Goal: Task Accomplishment & Management: Manage account settings

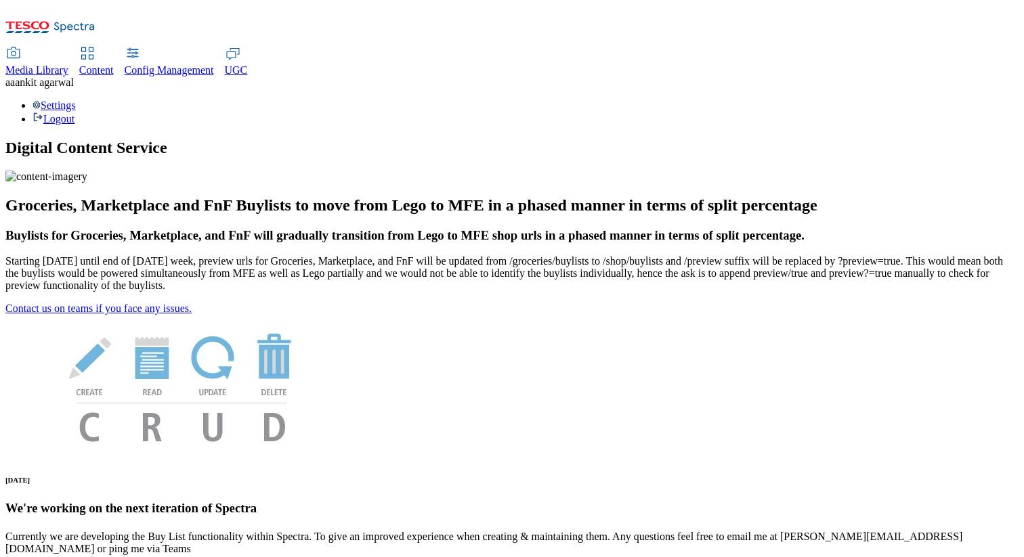
click at [994, 100] on div "Settings Logout" at bounding box center [511, 113] width 1013 height 26
click at [76, 100] on link "Settings" at bounding box center [54, 106] width 43 height 12
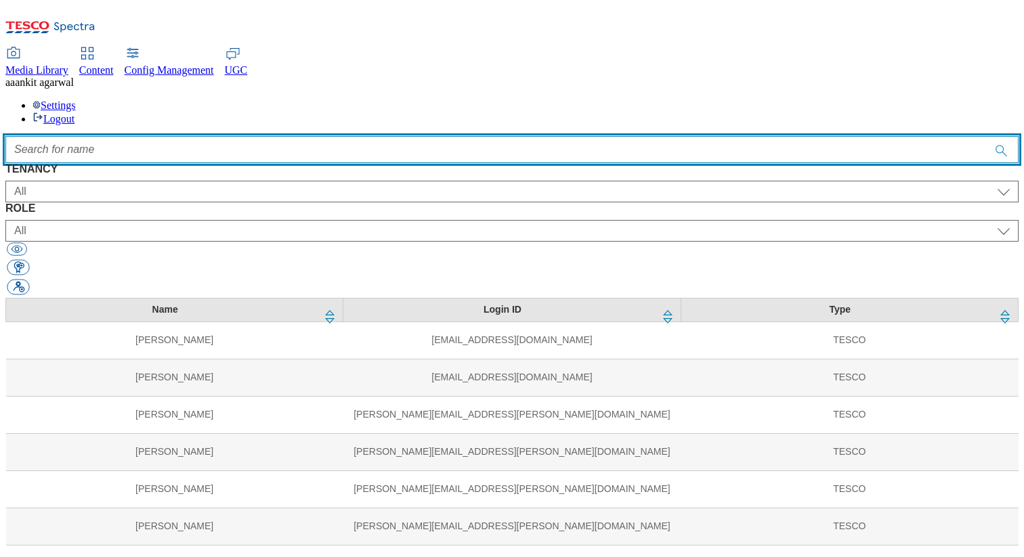
click at [394, 136] on input "Accessible label text" at bounding box center [511, 149] width 1013 height 27
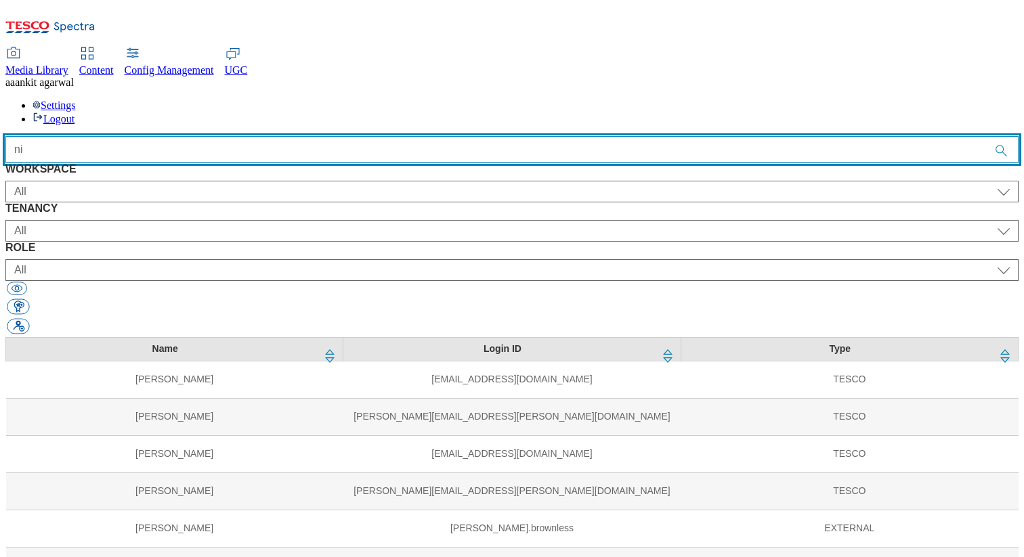
type input "n"
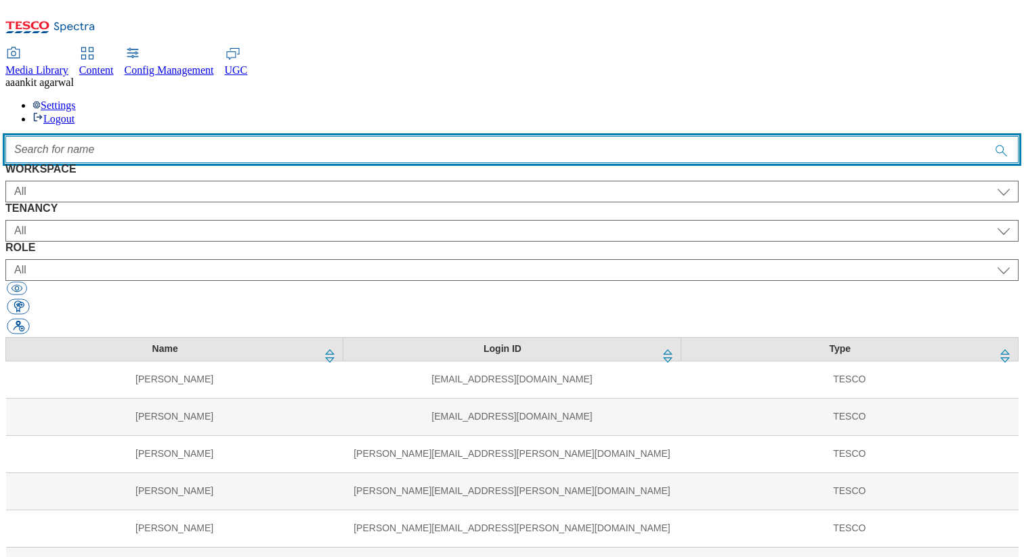
click at [549, 136] on input "Accessible label text" at bounding box center [511, 149] width 1013 height 27
click at [440, 136] on input "Accessible label text" at bounding box center [511, 149] width 1013 height 27
type input "a"
type input "d"
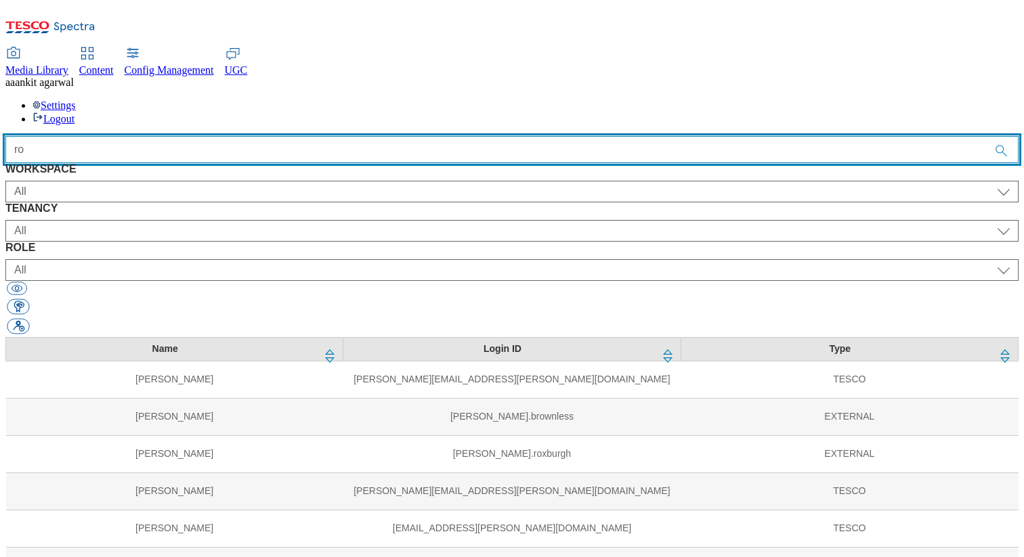
type input "r"
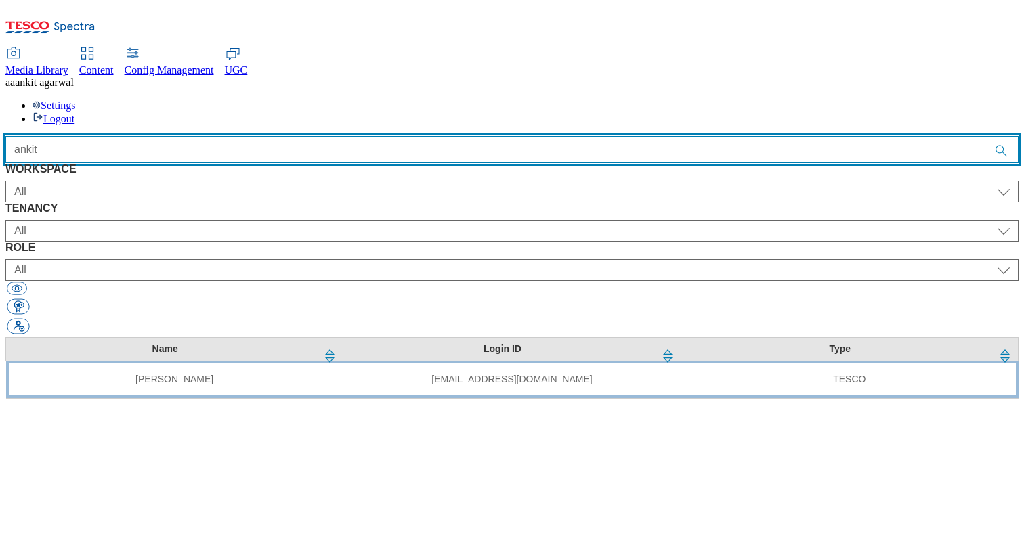
type input "ankit"
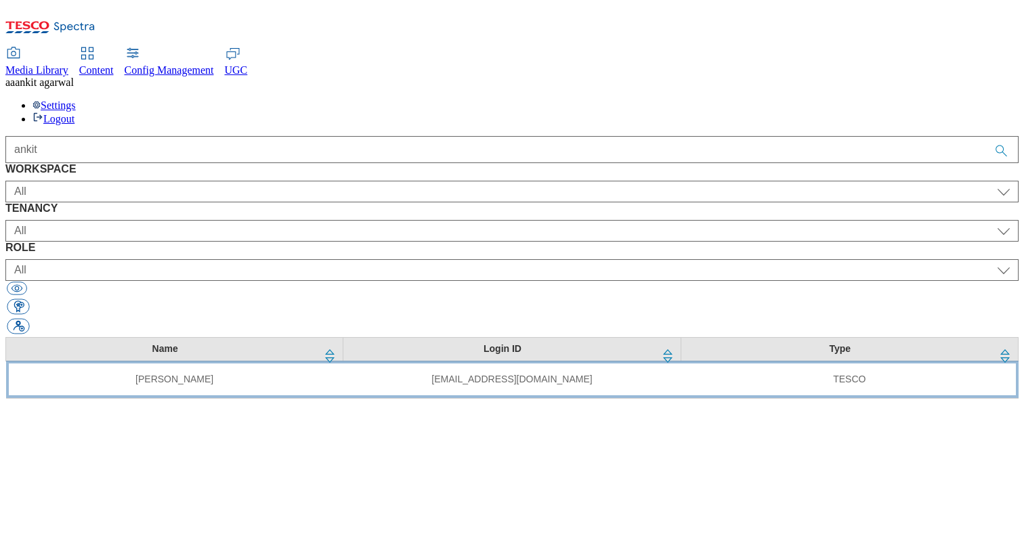
click at [516, 361] on td "[EMAIL_ADDRESS][DOMAIN_NAME]" at bounding box center [511, 379] width 337 height 37
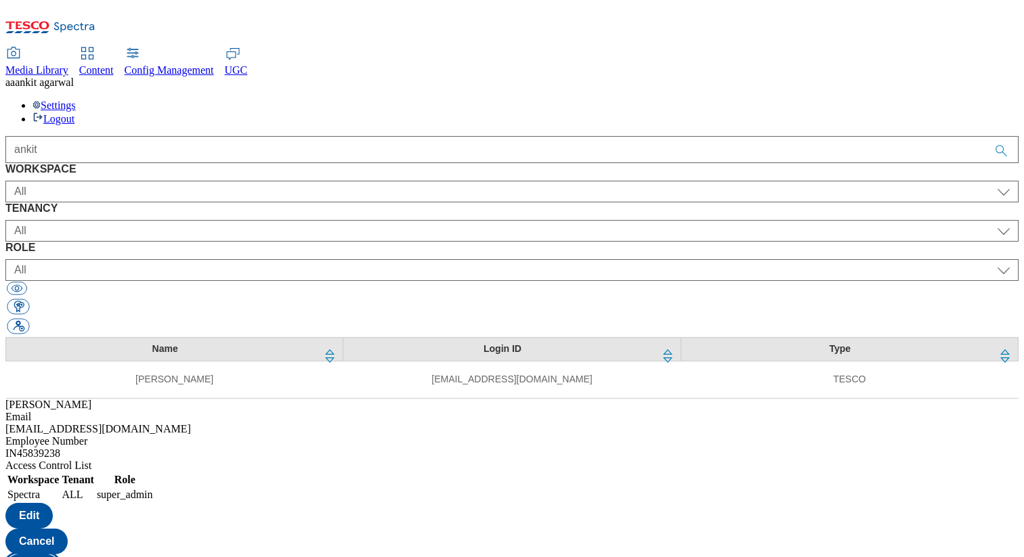
click at [60, 555] on button "Copy" at bounding box center [32, 568] width 54 height 26
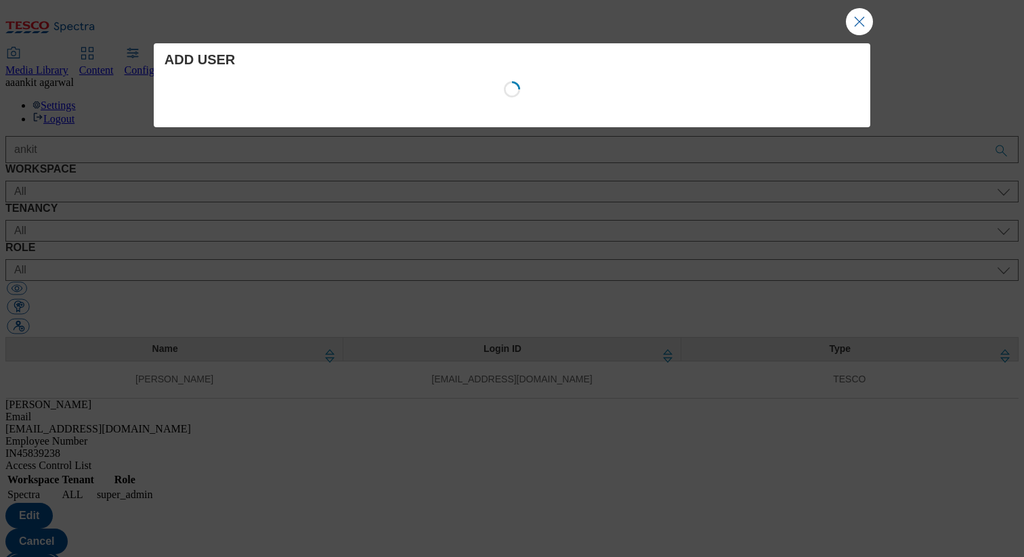
select select "Spectra"
select select "ALL"
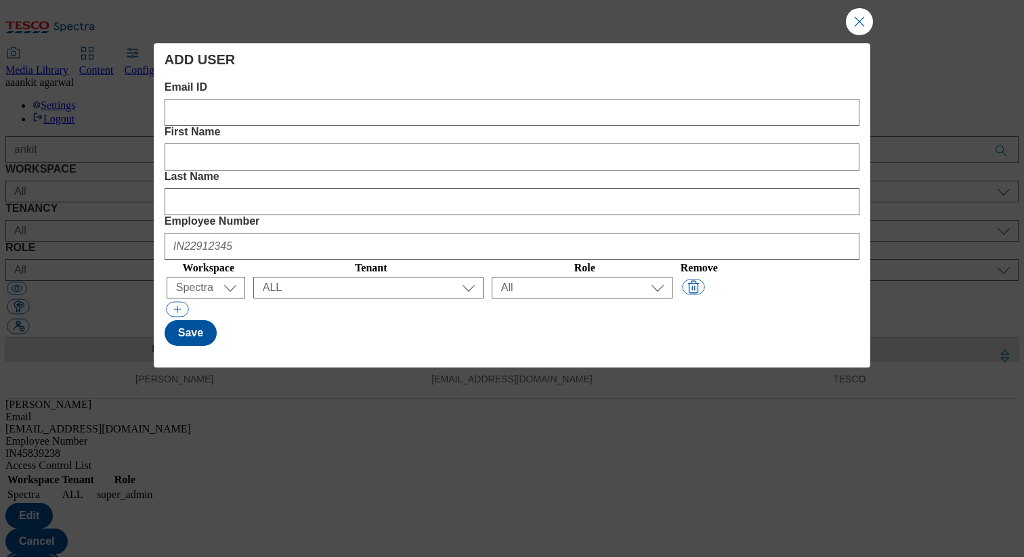
select select "Modal"
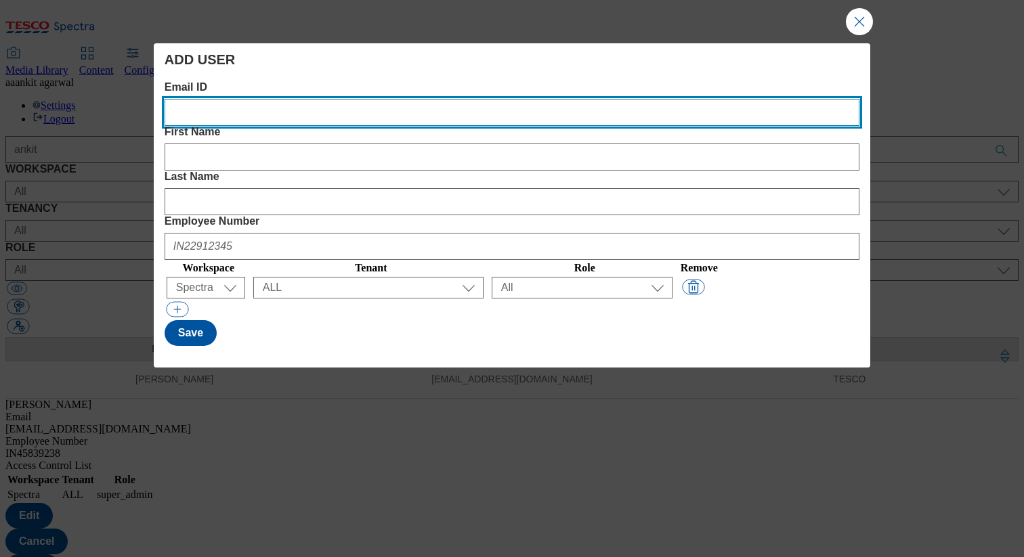
click at [288, 111] on ID "Email ID" at bounding box center [512, 112] width 695 height 27
paste ID "[MEDICAL_DATA][EMAIL_ADDRESS][DOMAIN_NAME]"
type ID "[MEDICAL_DATA][EMAIL_ADDRESS][DOMAIN_NAME]"
select select "All"
type ID "[MEDICAL_DATA][EMAIL_ADDRESS][DOMAIN_NAME]"
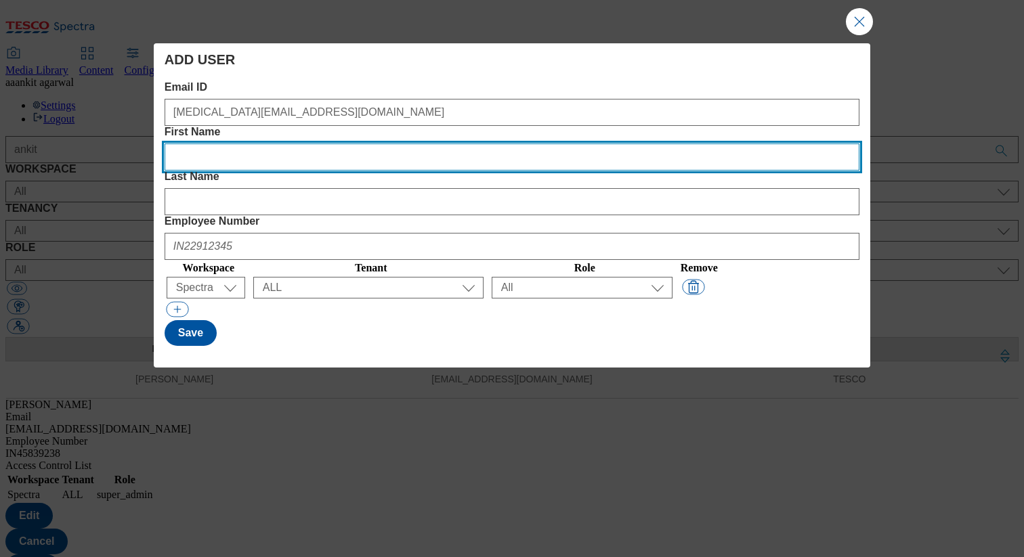
click at [436, 144] on Name "First Name" at bounding box center [512, 157] width 695 height 27
type Name "[MEDICAL_DATA]"
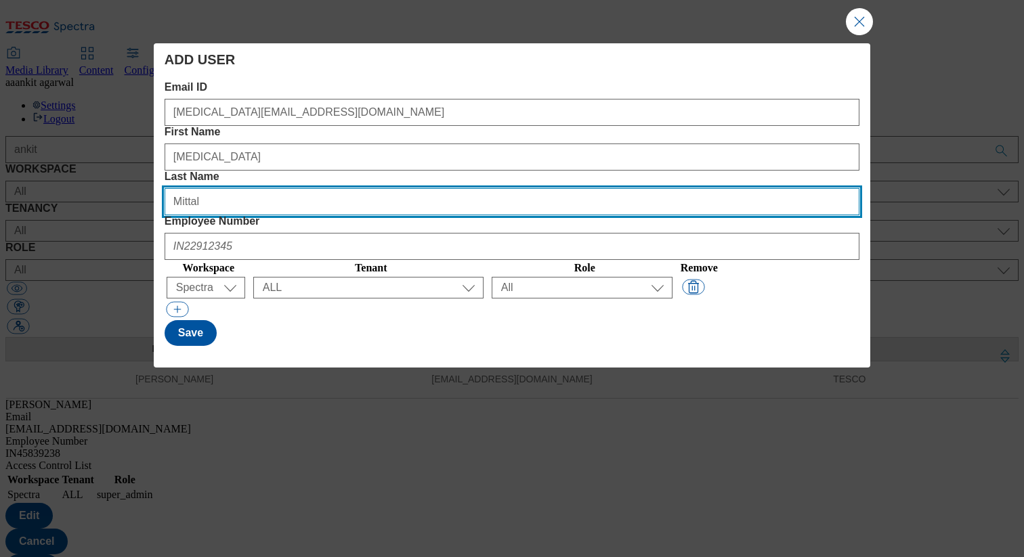
type Name "Mittal"
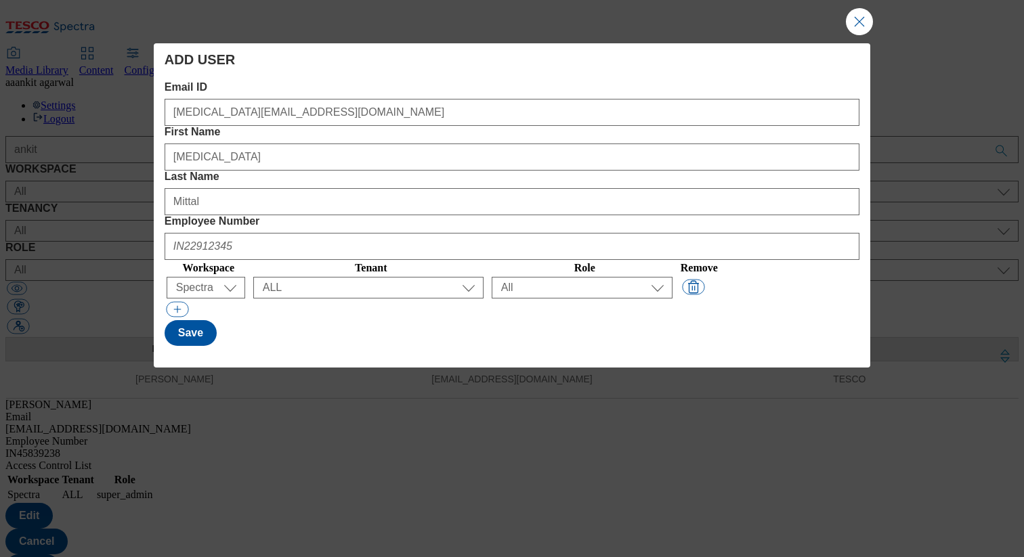
click at [714, 127] on div "Email ID [MEDICAL_DATA][EMAIL_ADDRESS][DOMAIN_NAME] First Name [MEDICAL_DATA] L…" at bounding box center [512, 213] width 695 height 265
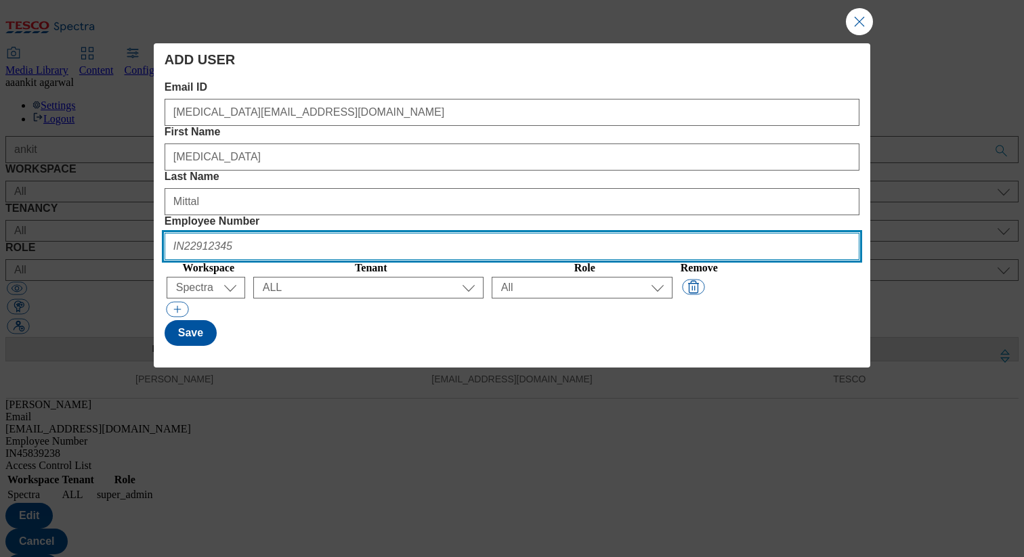
click at [714, 233] on Number "Employee Number" at bounding box center [512, 246] width 695 height 27
paste Number "IN99104968"
type Number "IN99104968"
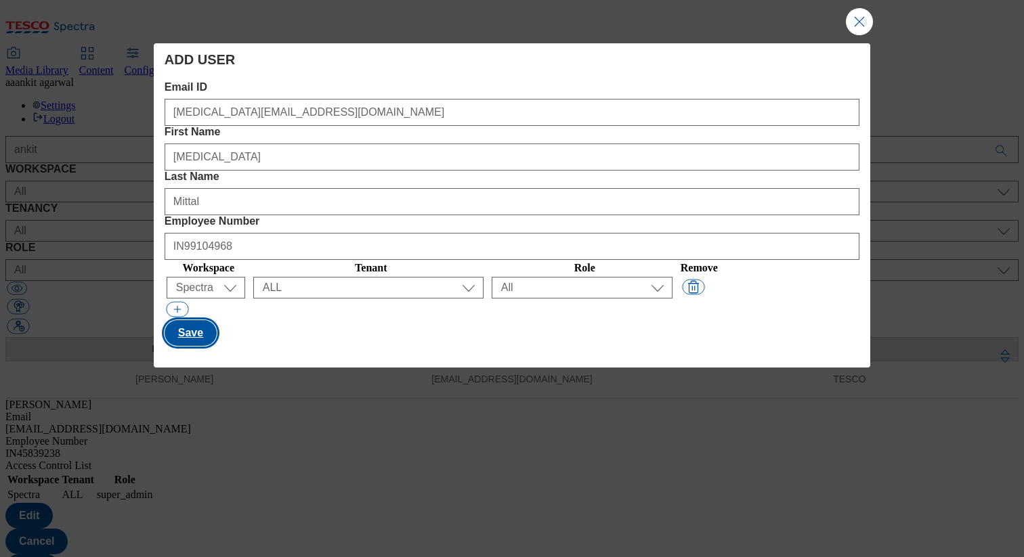
click at [195, 320] on button "Save" at bounding box center [191, 333] width 52 height 26
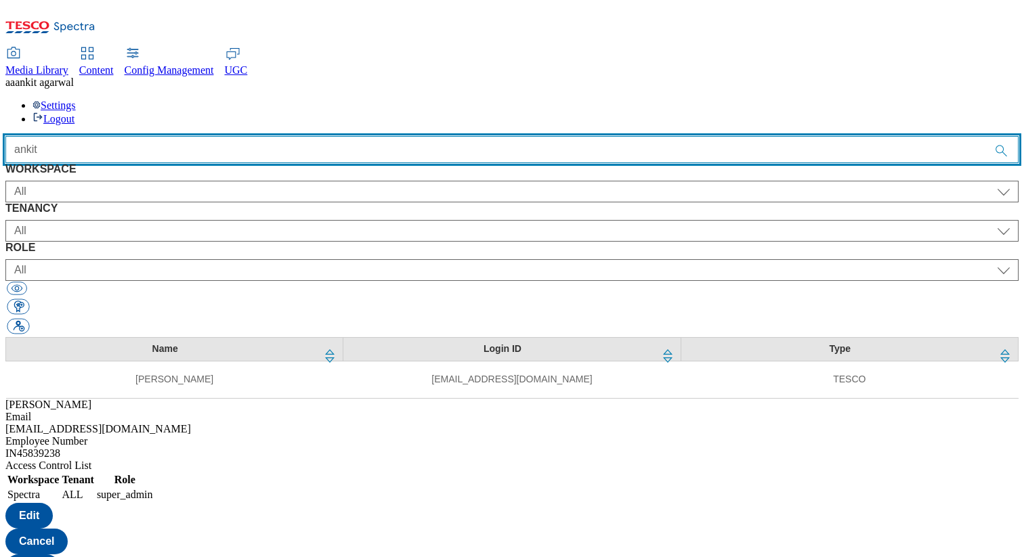
click at [362, 136] on input "ankit" at bounding box center [511, 149] width 1013 height 27
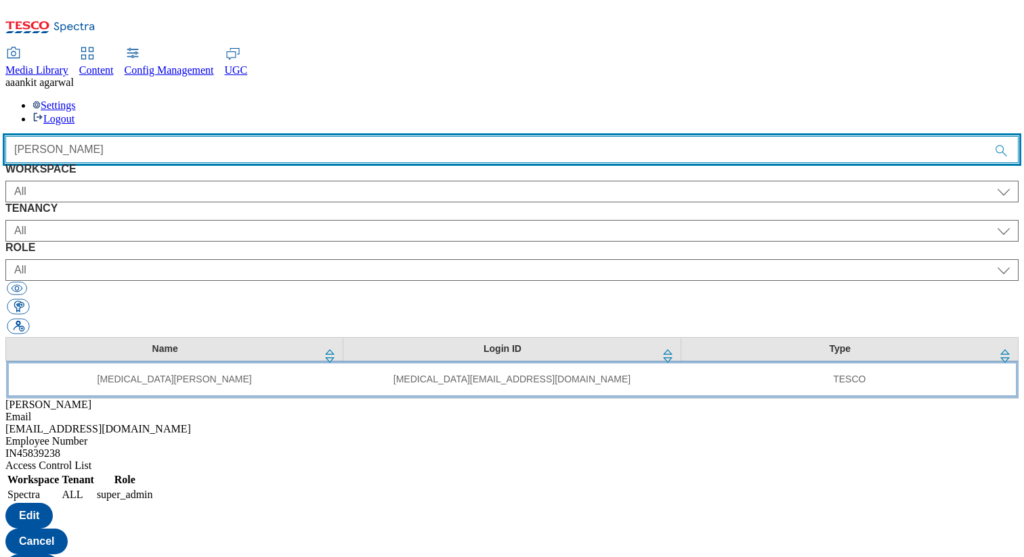
type input "[PERSON_NAME]"
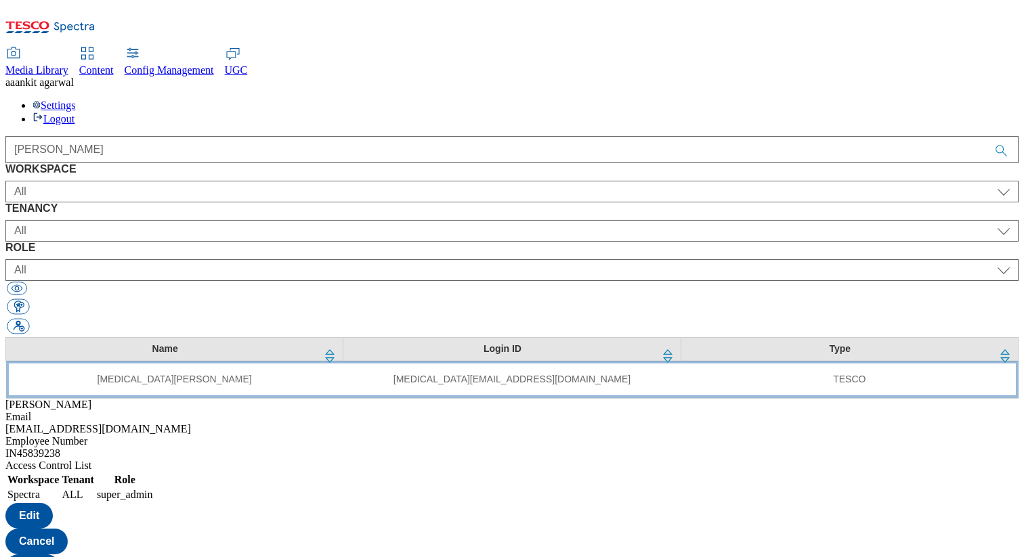
click at [343, 361] on td "[MEDICAL_DATA][EMAIL_ADDRESS][DOMAIN_NAME]" at bounding box center [511, 379] width 337 height 37
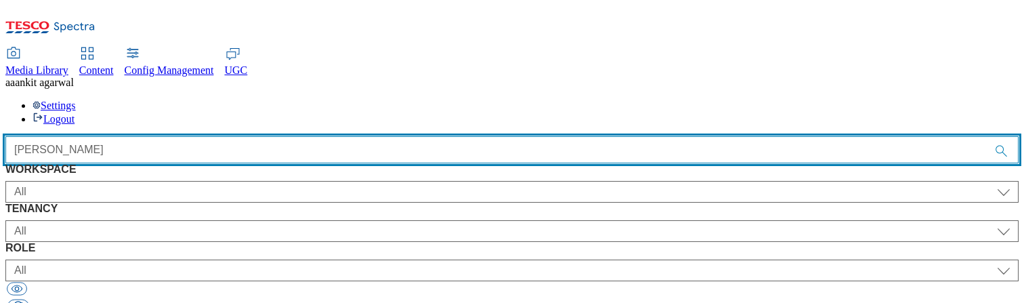
click at [303, 136] on input "[PERSON_NAME]" at bounding box center [511, 149] width 1013 height 27
type input "ankit"
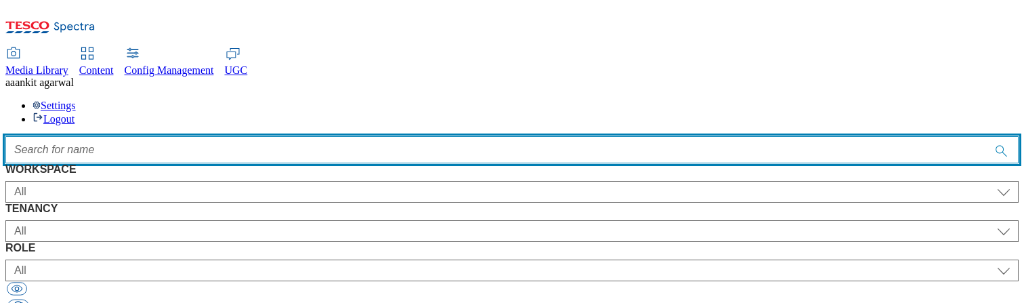
click at [368, 136] on input "Accessible label text" at bounding box center [511, 149] width 1013 height 27
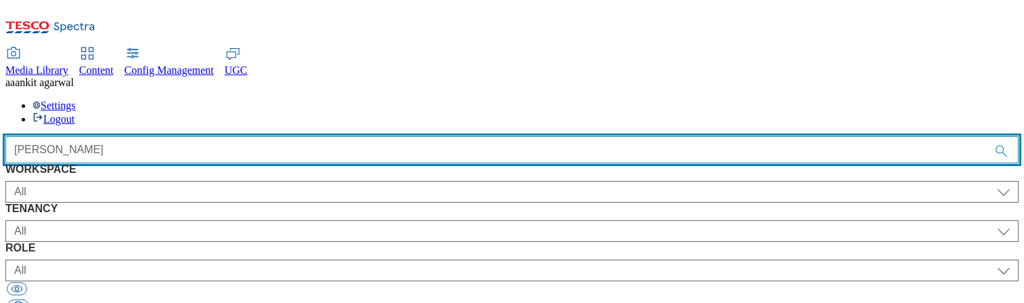
click at [335, 136] on input "[PERSON_NAME]" at bounding box center [511, 149] width 1013 height 27
type input "n"
type input "ankit"
